Goal: Task Accomplishment & Management: Manage account settings

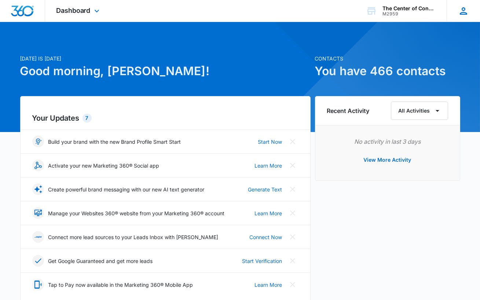
click at [460, 14] on icon at bounding box center [463, 10] width 7 height 7
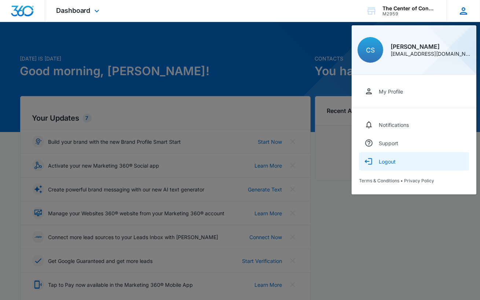
click at [387, 164] on button "Logout" at bounding box center [414, 161] width 110 height 18
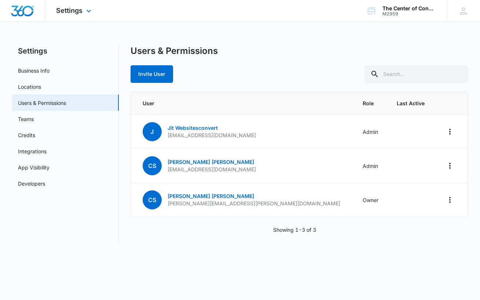
click at [19, 8] on img "Dashboard" at bounding box center [22, 10] width 23 height 11
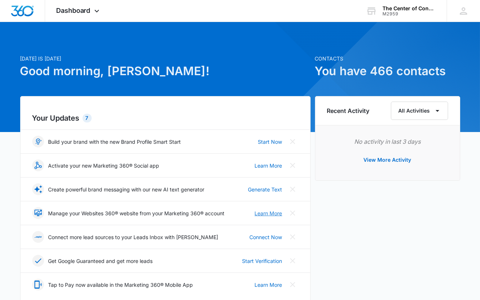
click at [272, 211] on link "Learn More" at bounding box center [268, 213] width 27 height 8
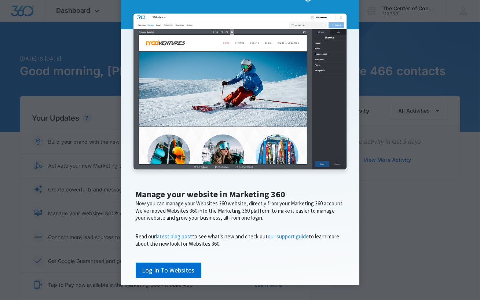
scroll to position [77, 0]
click at [174, 268] on link "Log In To Websites" at bounding box center [169, 269] width 66 height 15
